Goal: Task Accomplishment & Management: Complete application form

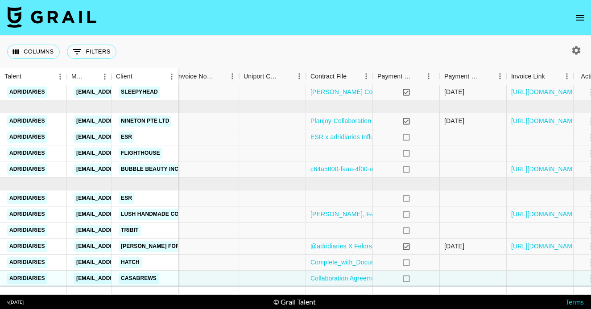
scroll to position [43, 1302]
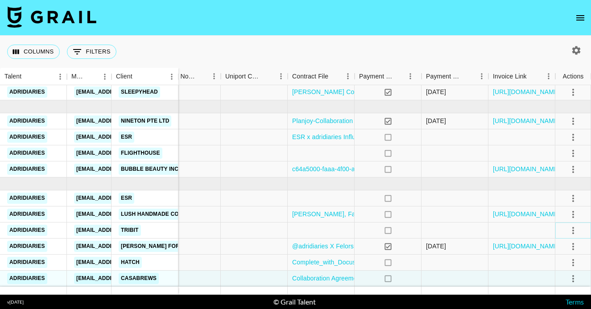
click at [570, 230] on icon "select merge strategy" at bounding box center [573, 230] width 11 height 11
click at [562, 212] on div "Approve" at bounding box center [553, 211] width 27 height 11
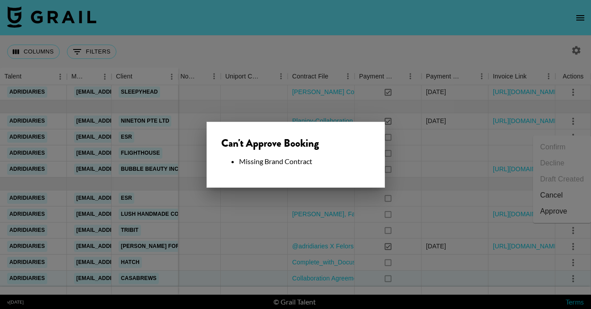
click at [333, 239] on div at bounding box center [295, 154] width 591 height 309
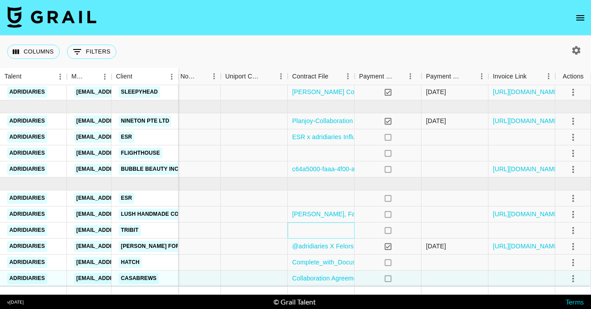
click at [322, 235] on div at bounding box center [321, 231] width 67 height 16
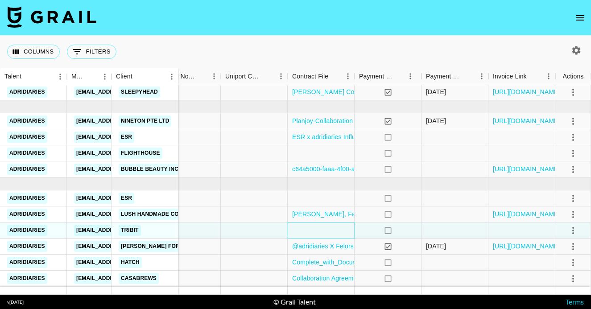
click at [314, 229] on div at bounding box center [321, 231] width 67 height 16
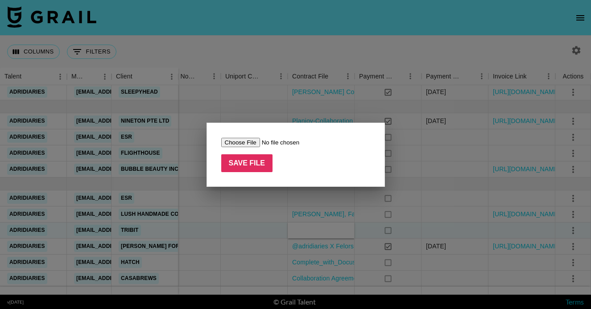
click at [250, 141] on input "file" at bounding box center [277, 142] width 113 height 9
click at [249, 144] on input "file" at bounding box center [277, 142] width 113 height 9
type input "C:\fakepath\TRIBIT_signed.pdf"
click at [248, 161] on input "Save File" at bounding box center [247, 163] width 52 height 18
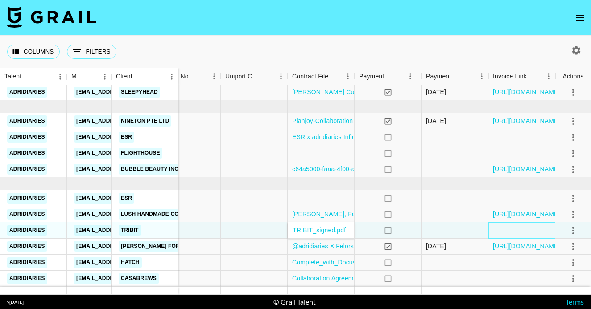
click at [512, 227] on div at bounding box center [521, 231] width 67 height 16
click at [574, 228] on icon "select merge strategy" at bounding box center [573, 230] width 11 height 11
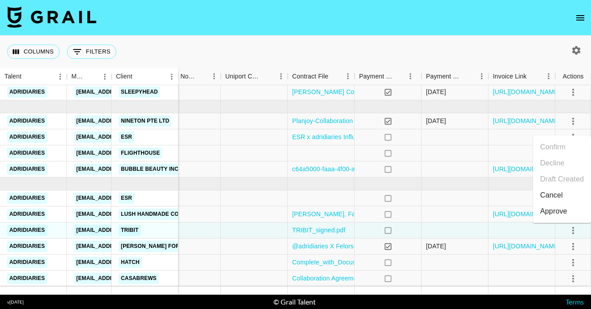
click at [562, 212] on div "Approve" at bounding box center [553, 211] width 27 height 11
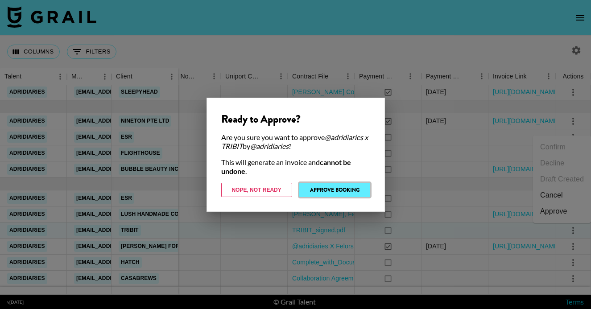
click at [334, 190] on button "Approve Booking" at bounding box center [334, 190] width 71 height 14
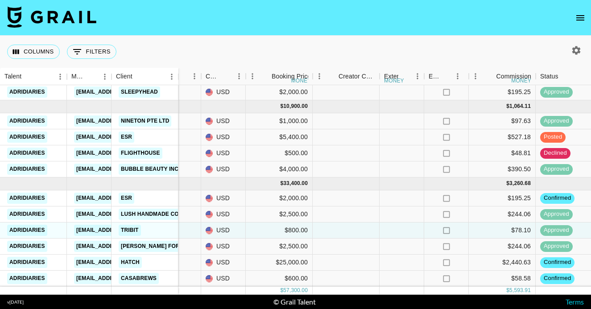
scroll to position [43, 586]
